Goal: Task Accomplishment & Management: Use online tool/utility

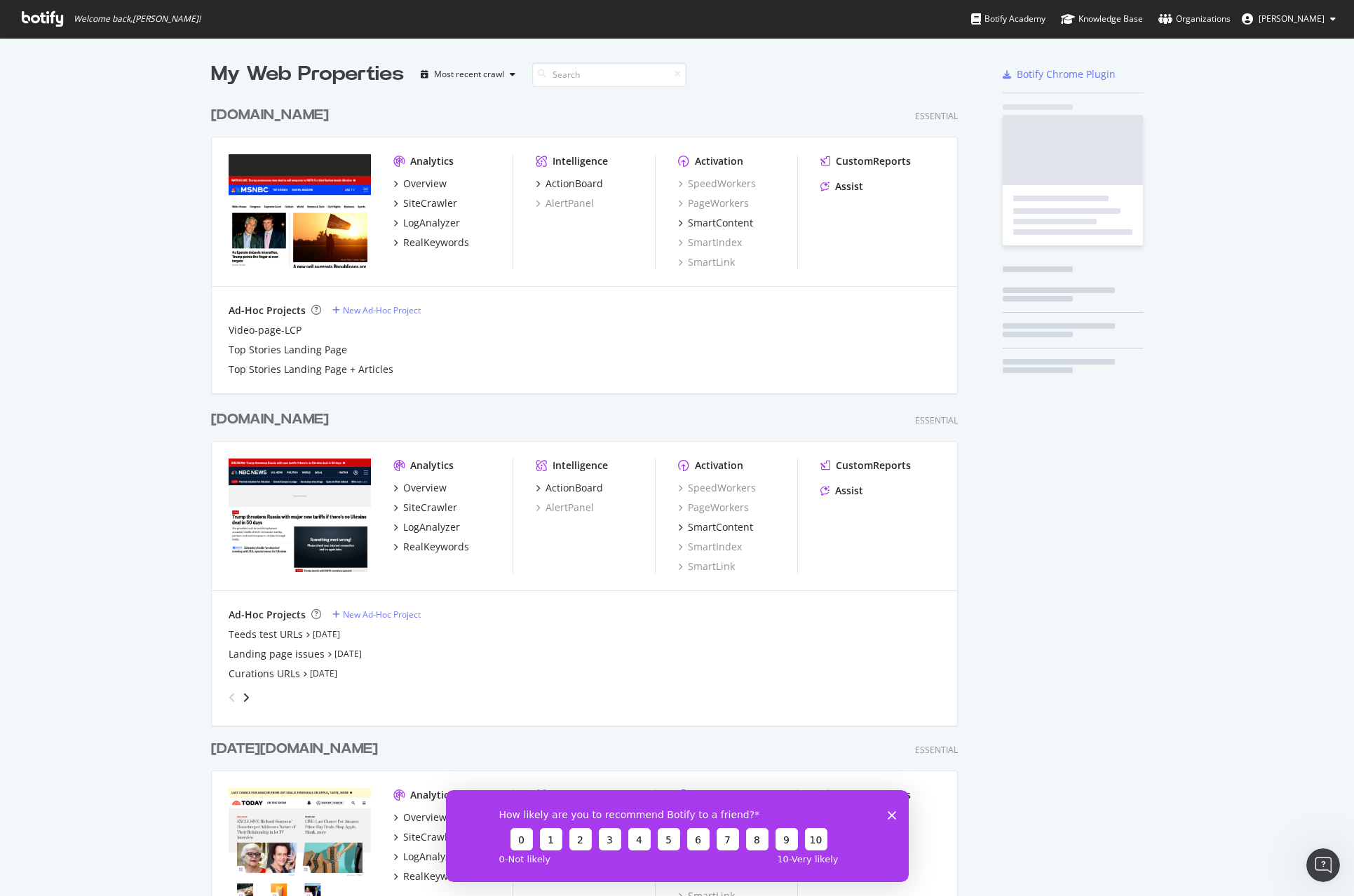
scroll to position [1267, 758]
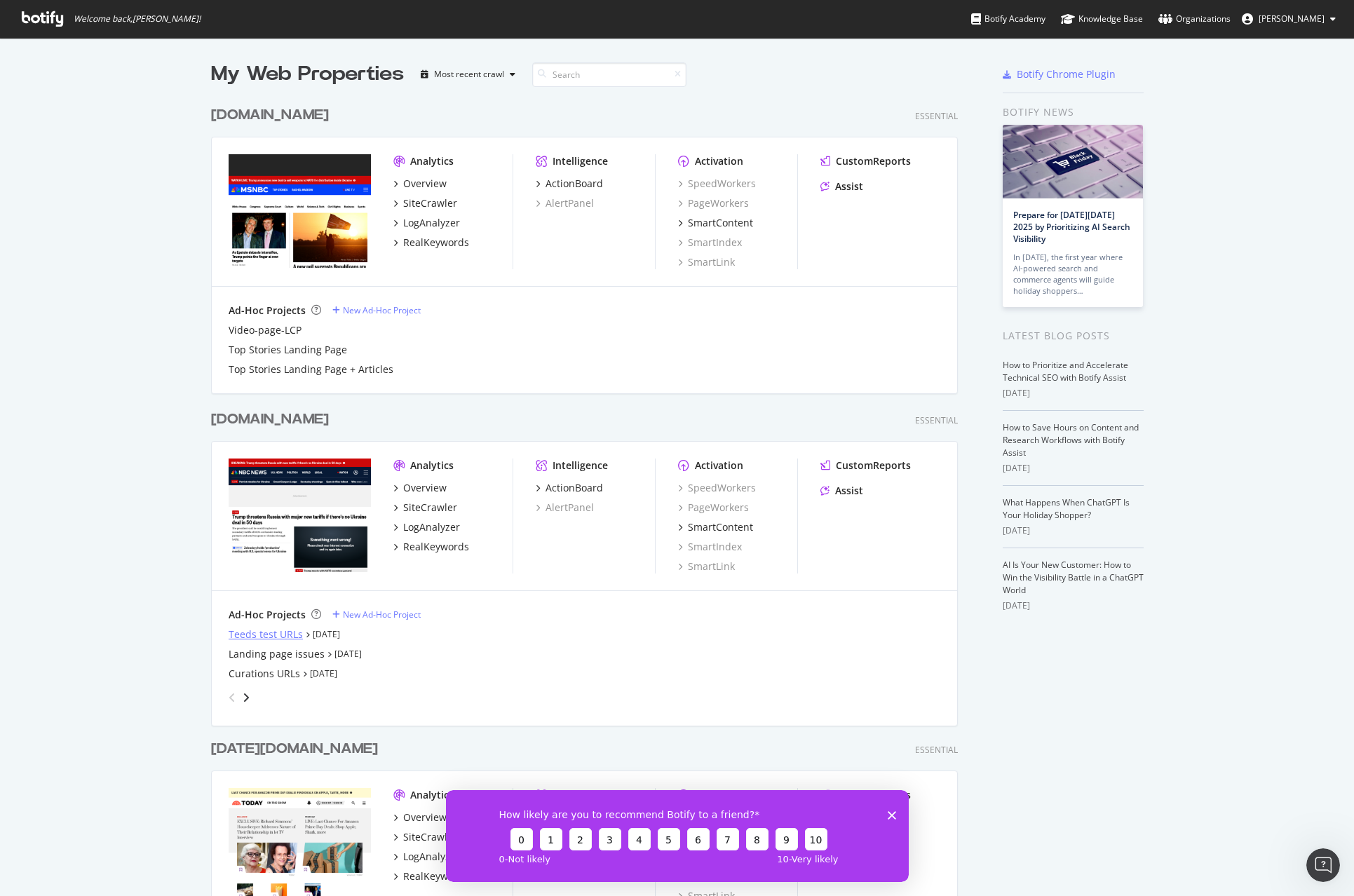
click at [259, 634] on div "Teeds test URLs" at bounding box center [266, 634] width 74 height 14
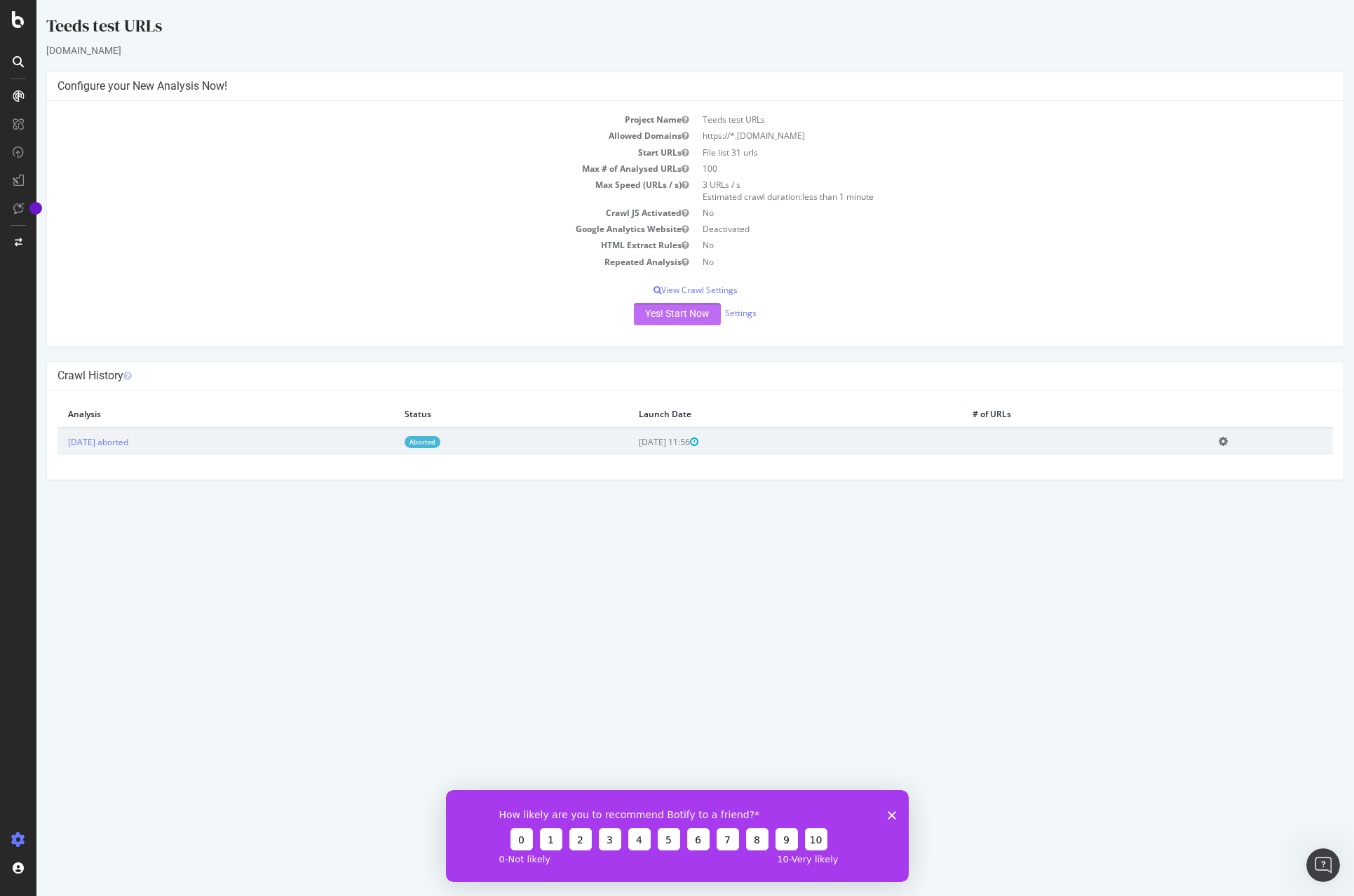
click at [664, 311] on button "Yes! Start Now" at bounding box center [677, 314] width 87 height 23
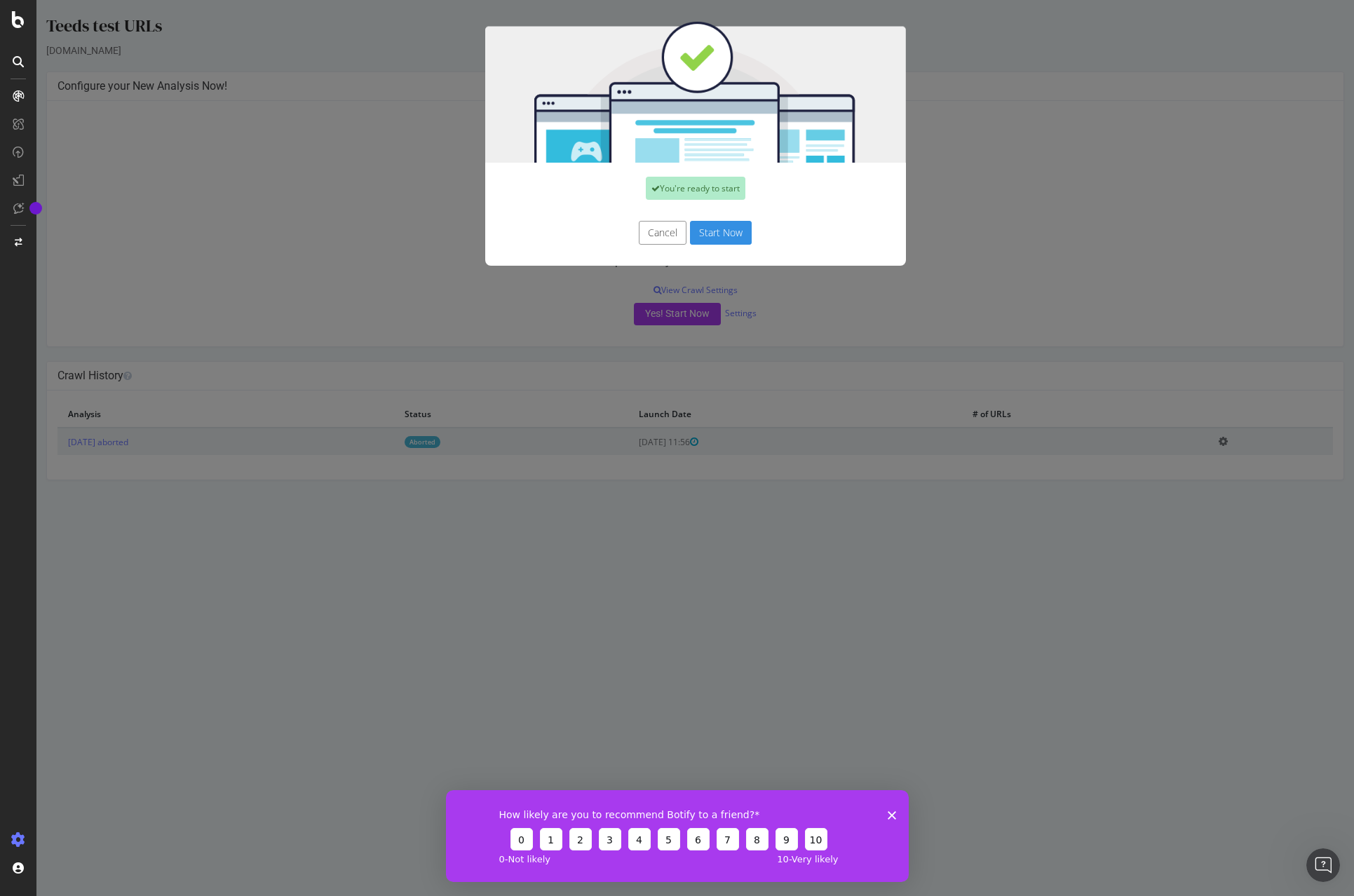
click at [732, 233] on button "Start Now" at bounding box center [721, 233] width 61 height 23
click at [732, 233] on div "Cancel Start Now" at bounding box center [695, 233] width 399 height 23
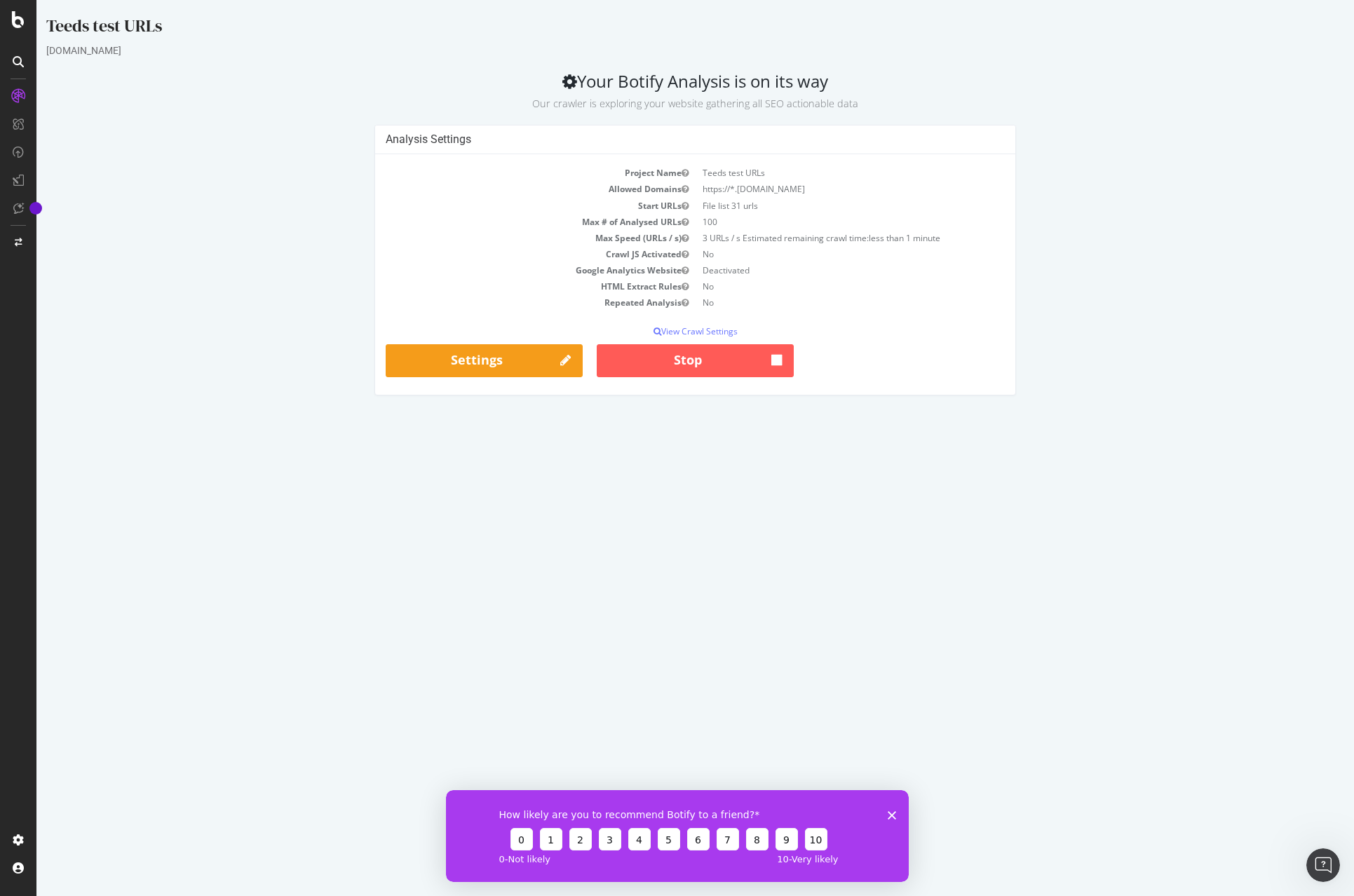
click at [674, 409] on html "Teeds test URLs [DOMAIN_NAME] Your Botify Analysis is on its way Our crawler is…" at bounding box center [695, 204] width 1318 height 409
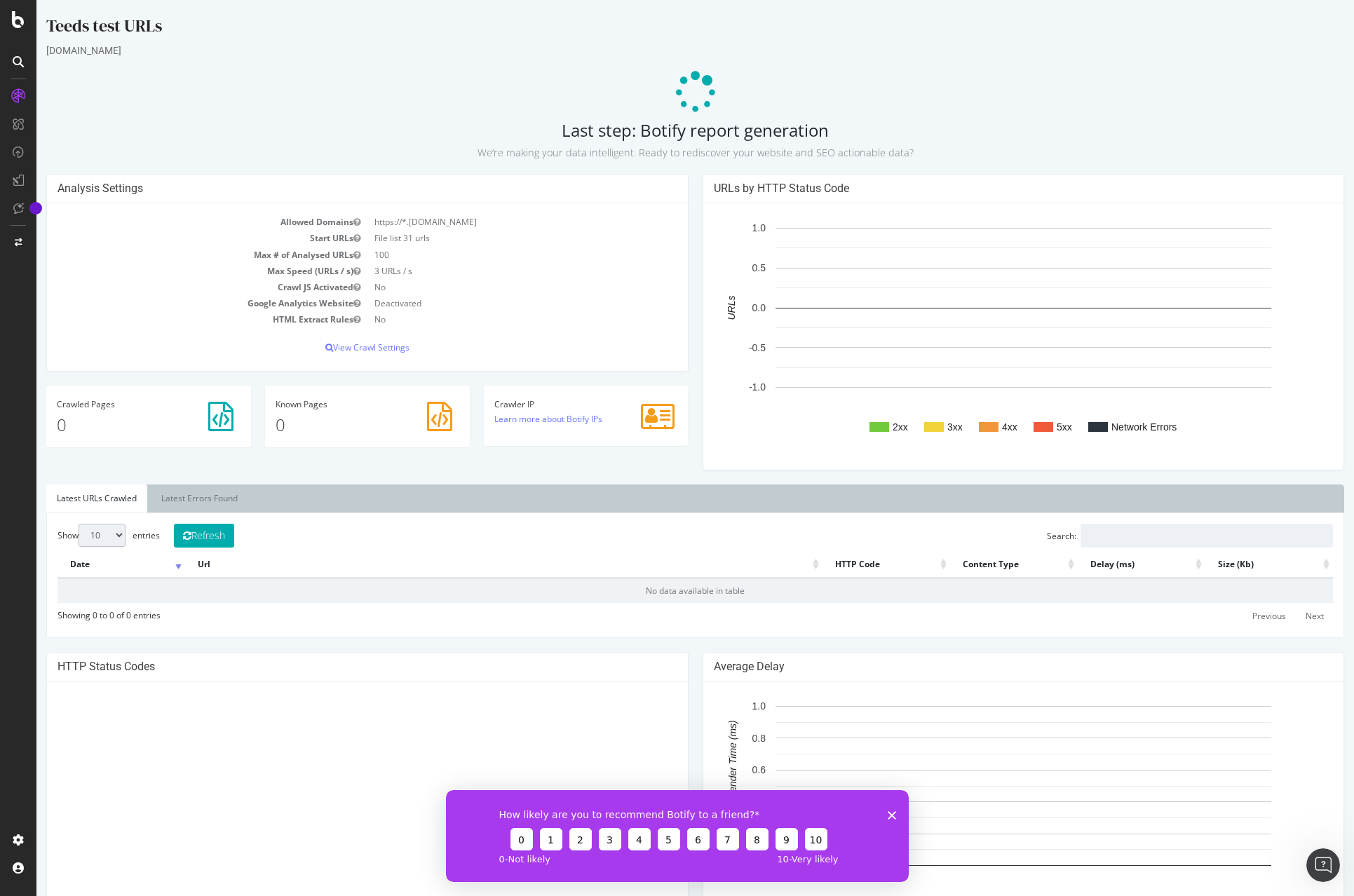
click at [689, 372] on div "Analysis Settings Allowed Domains https://*.[DOMAIN_NAME] Start URLs File list …" at bounding box center [367, 279] width 656 height 211
click at [689, 374] on div "Analysis Settings Allowed Domains https://*.[DOMAIN_NAME] Start URLs File list …" at bounding box center [367, 279] width 656 height 211
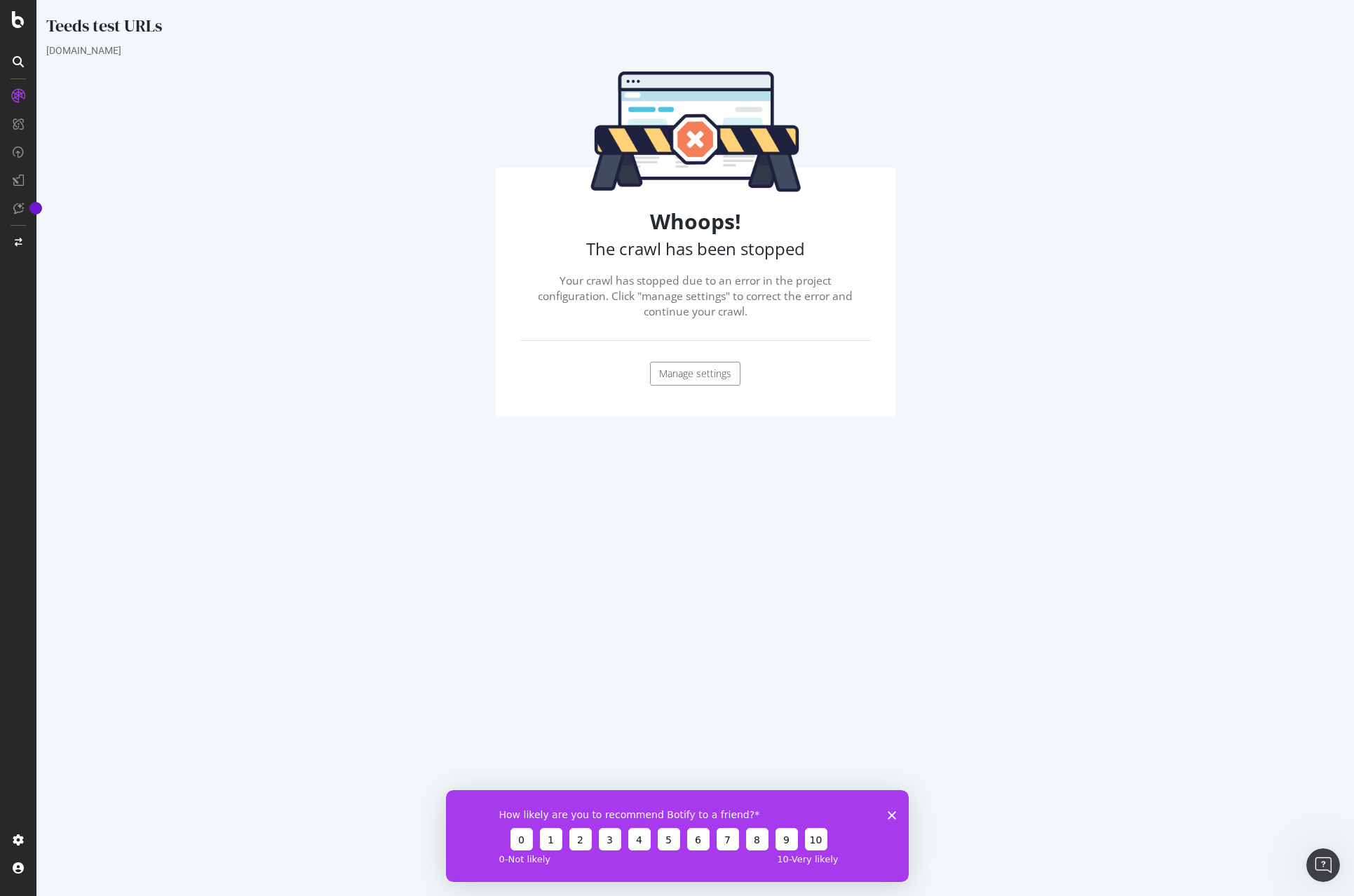
click at [664, 381] on link "Manage settings" at bounding box center [695, 373] width 90 height 23
click at [16, 96] on icon at bounding box center [18, 96] width 14 height 14
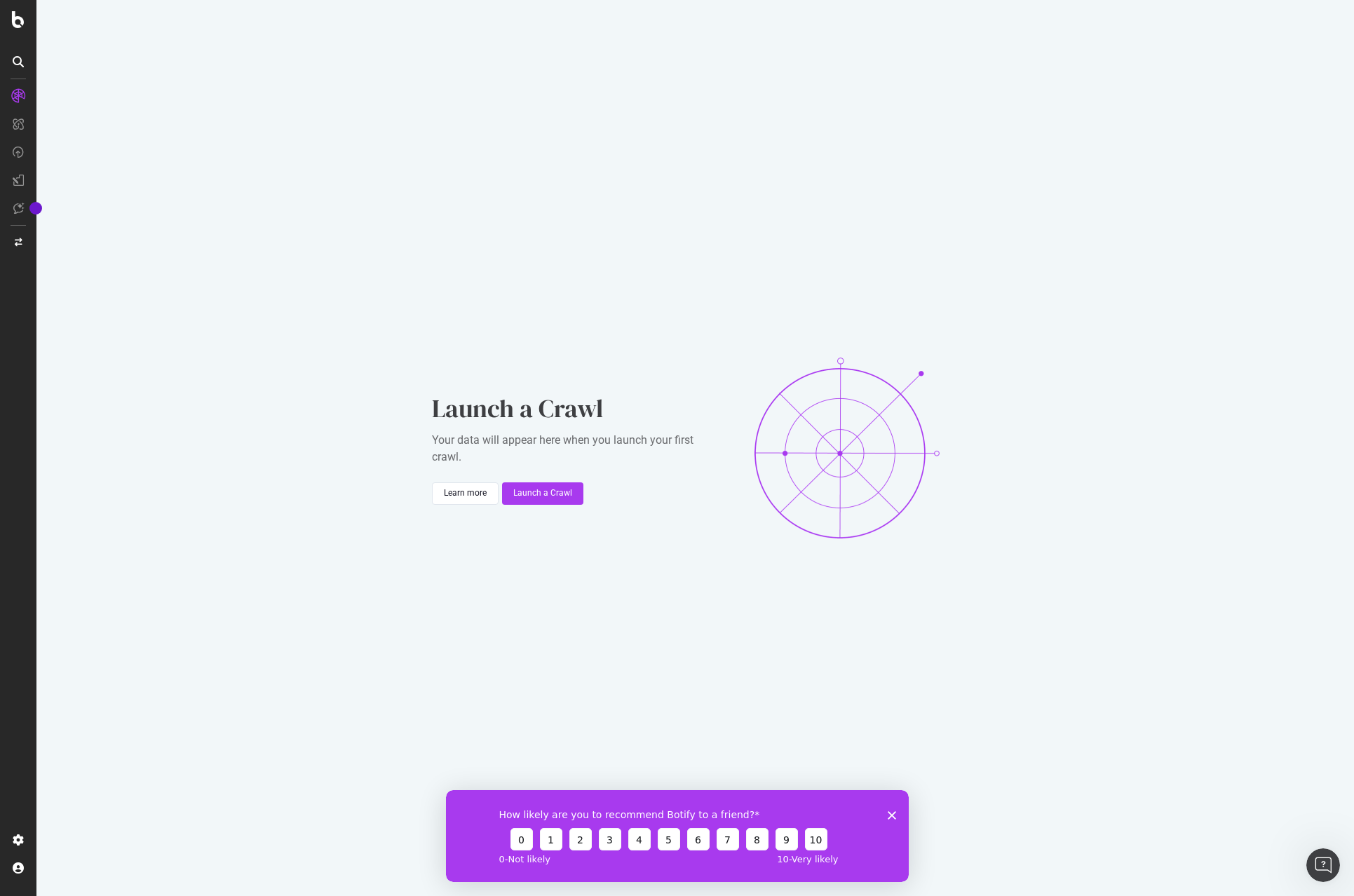
click at [14, 95] on icon at bounding box center [18, 96] width 14 height 14
click at [19, 58] on icon at bounding box center [18, 61] width 11 height 11
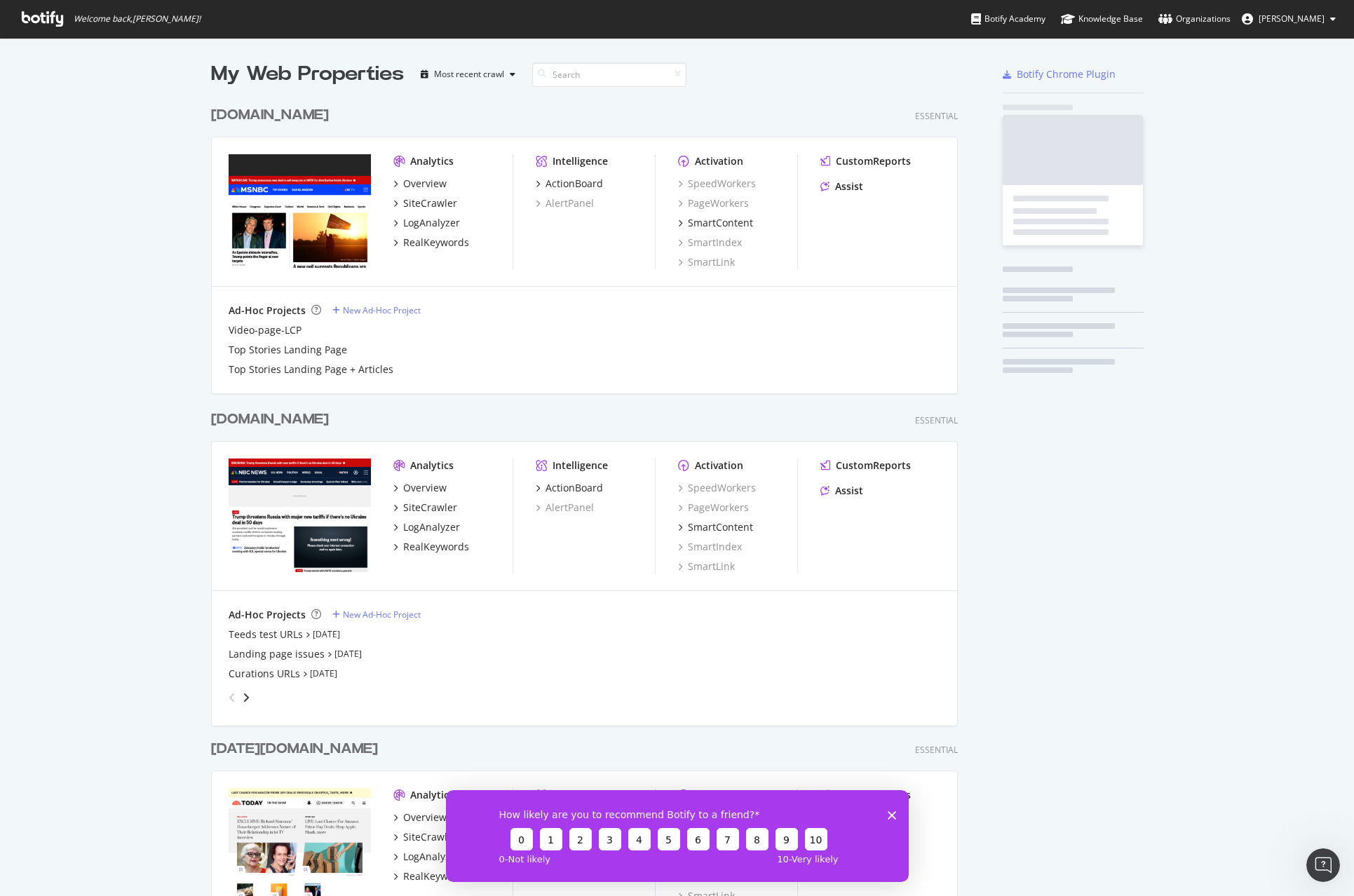
scroll to position [1267, 758]
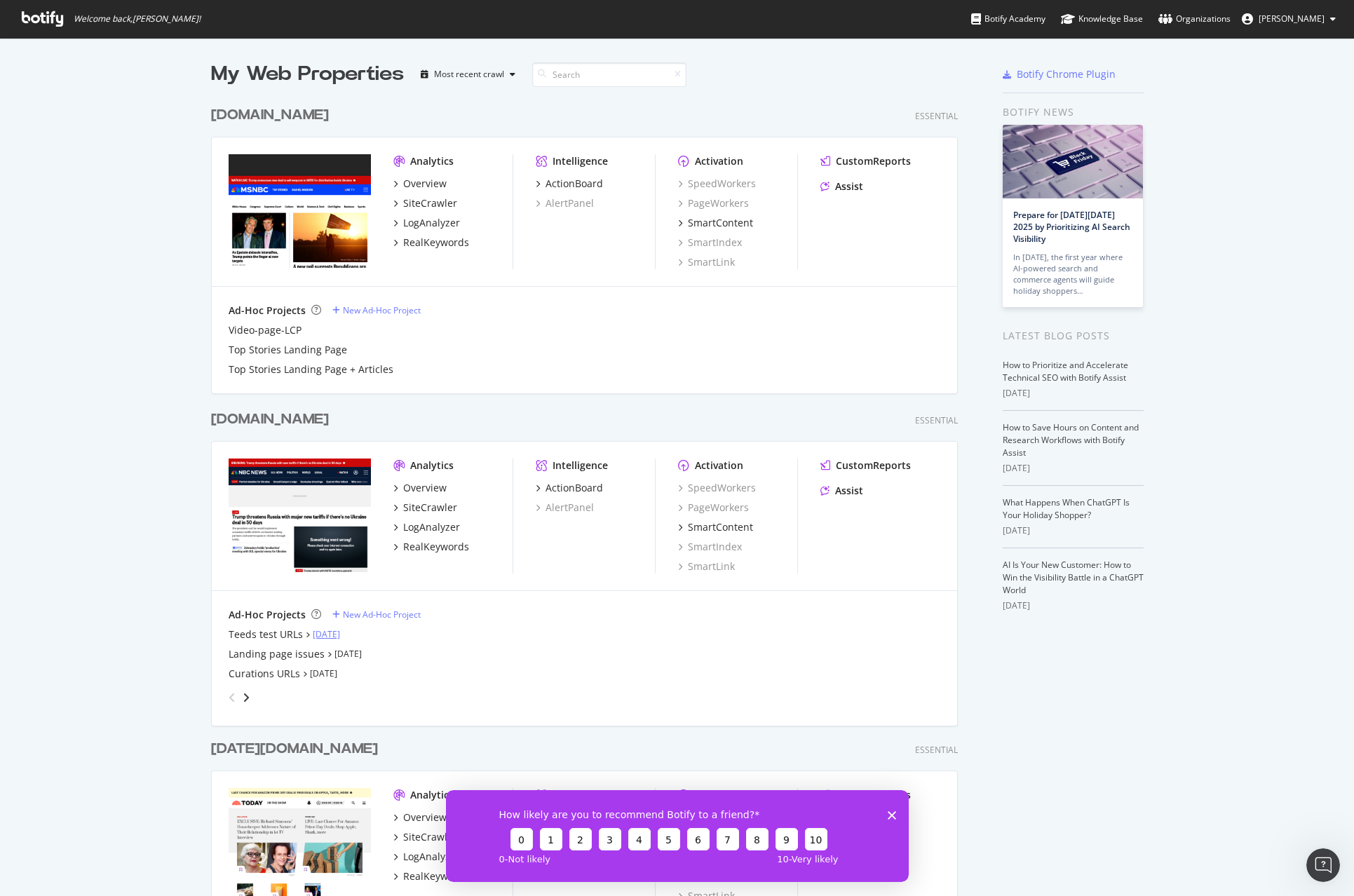
click at [326, 634] on link "Oct 2nd 25" at bounding box center [327, 634] width 27 height 12
click at [240, 636] on div "Teeds test URLs" at bounding box center [266, 634] width 74 height 14
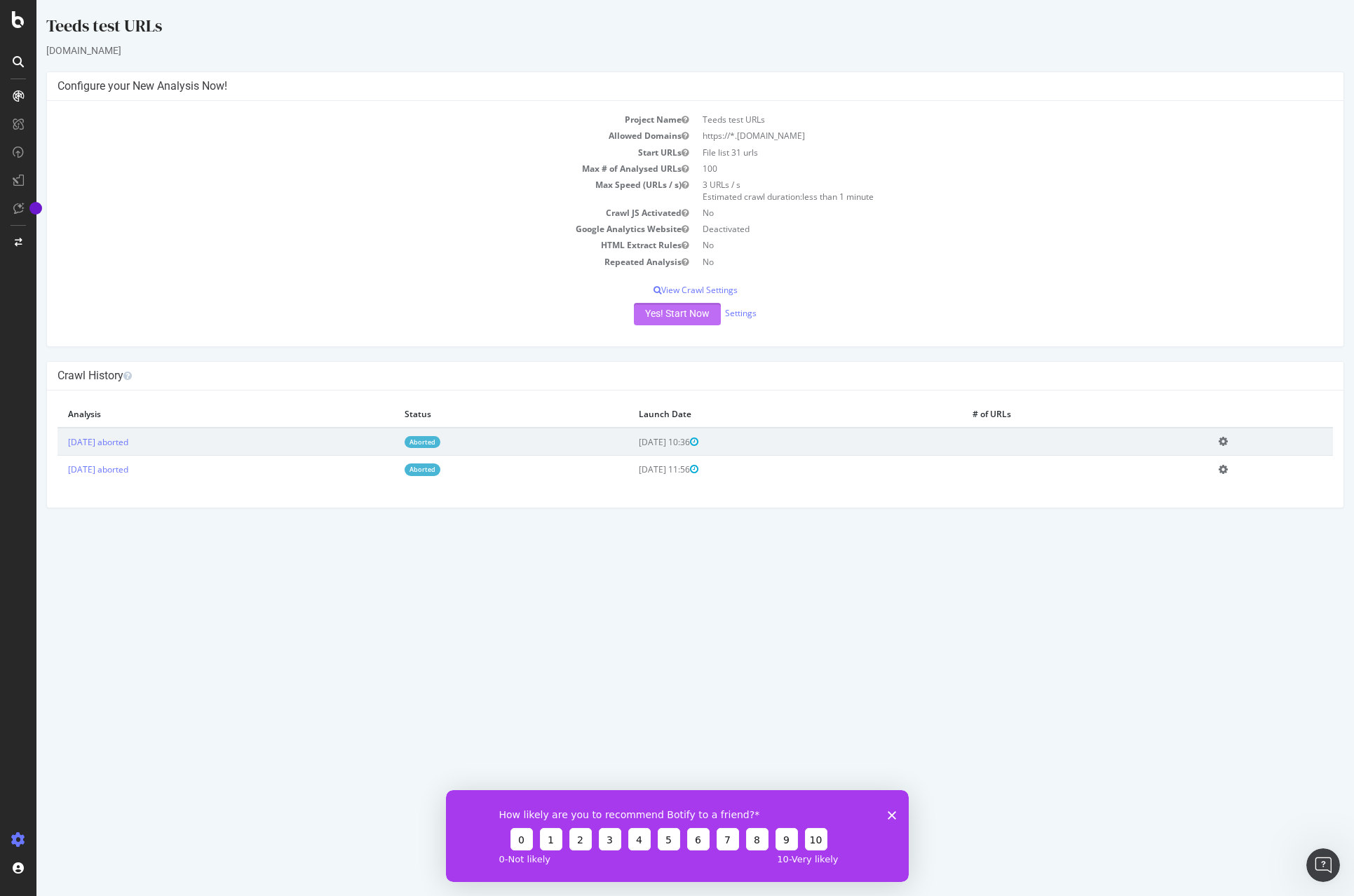
click at [682, 322] on button "Yes! Start Now" at bounding box center [677, 314] width 87 height 23
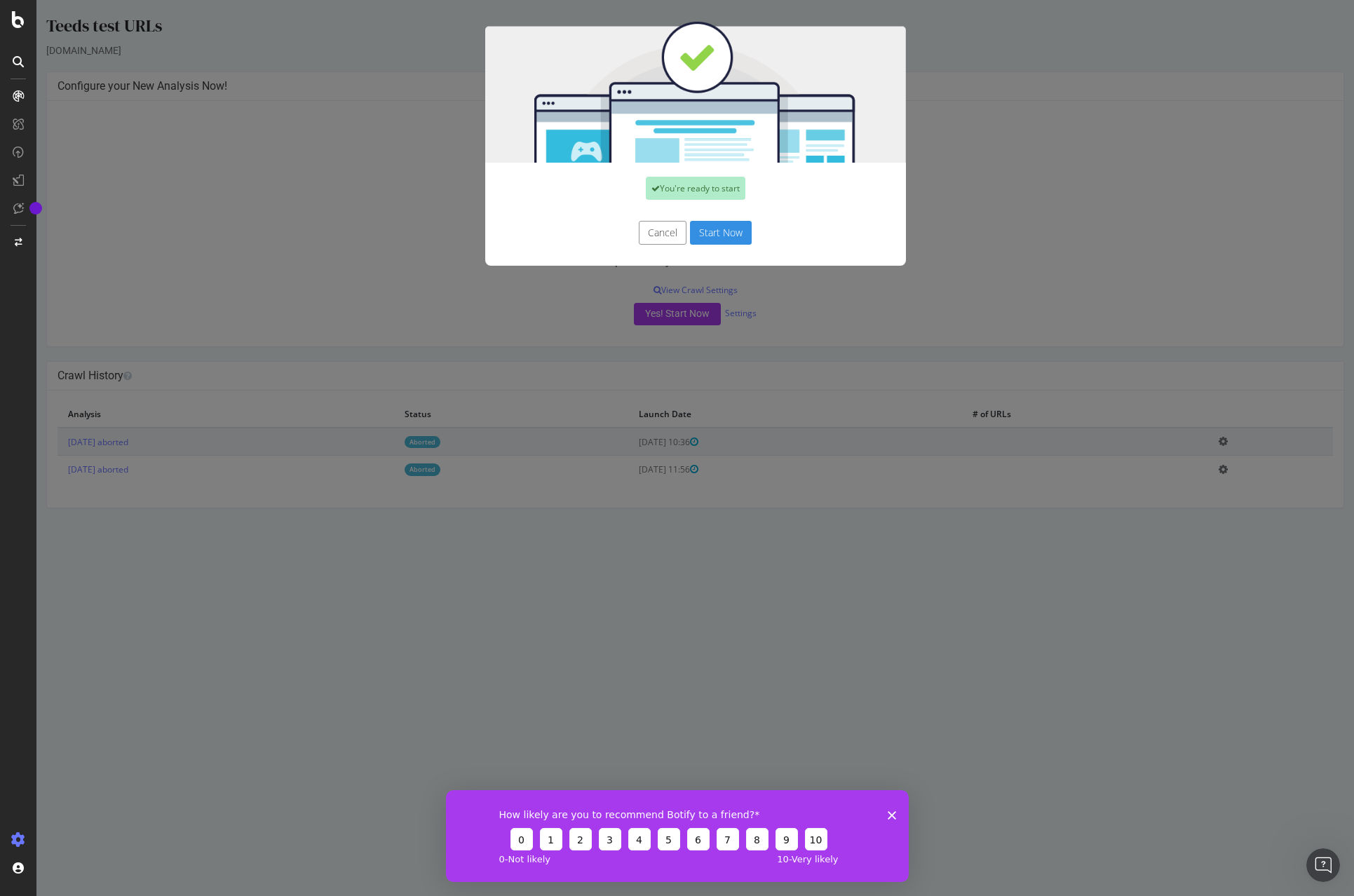
click at [723, 239] on button "Start Now" at bounding box center [721, 233] width 61 height 23
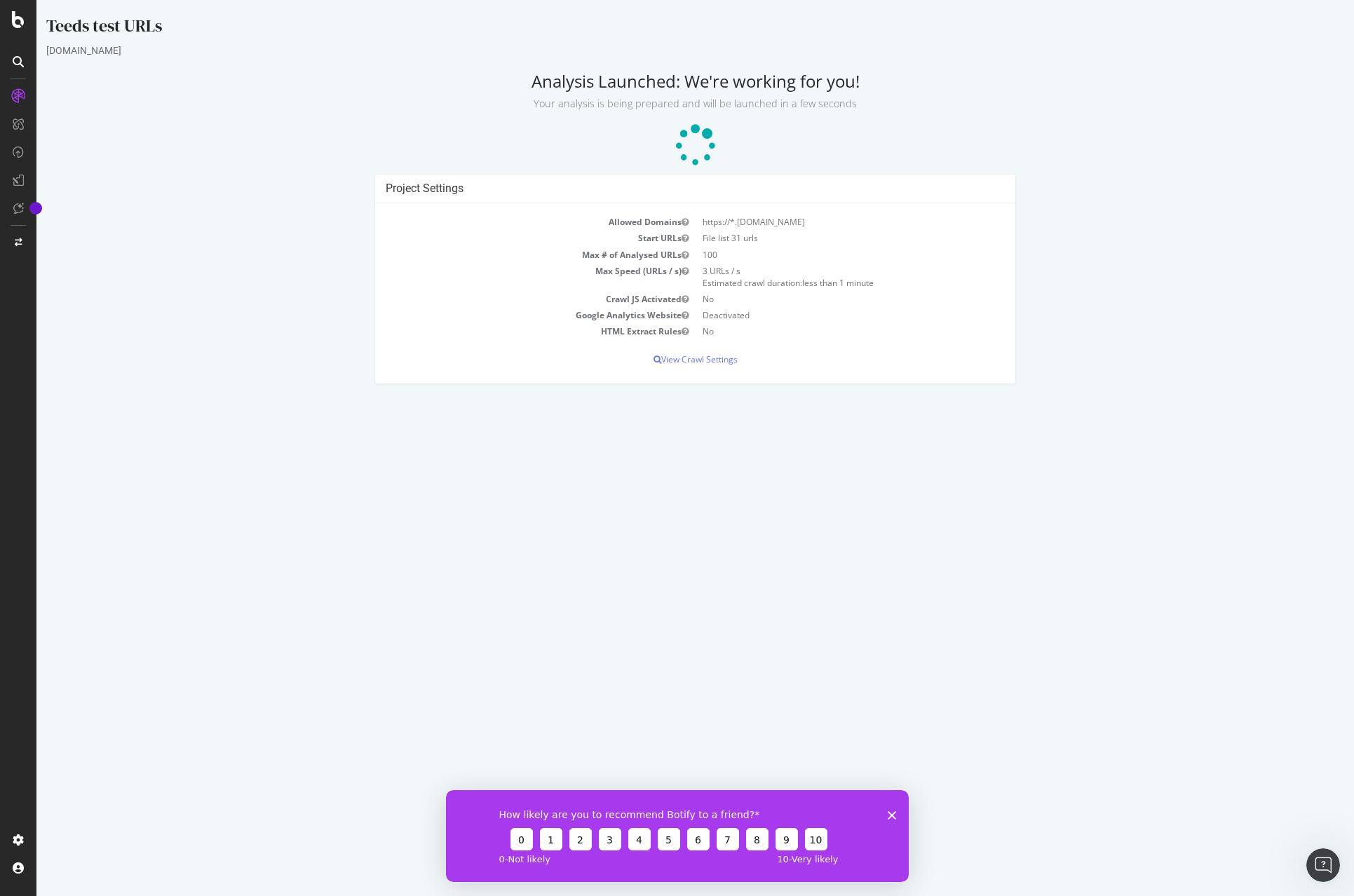
click at [365, 139] on p at bounding box center [695, 146] width 1298 height 42
